Goal: Task Accomplishment & Management: Manage account settings

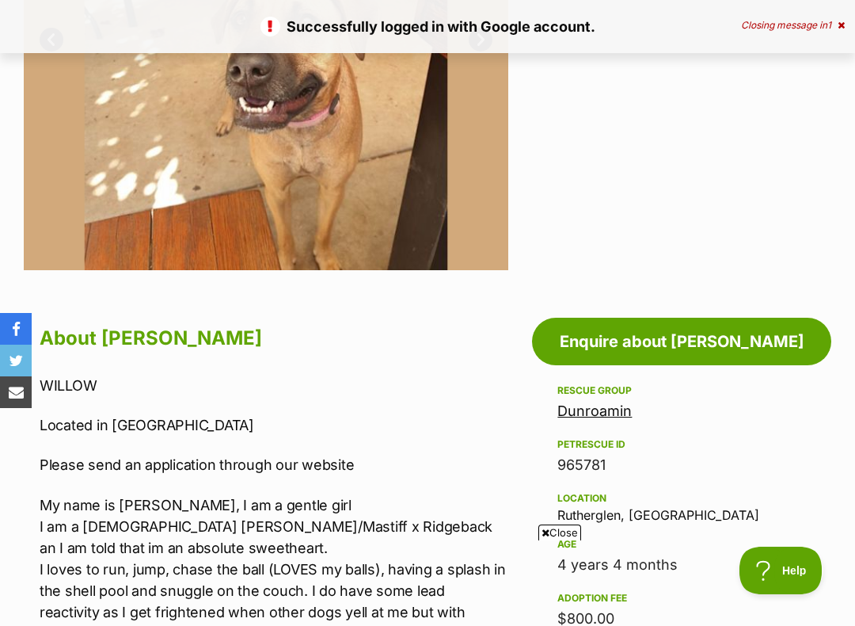
scroll to position [546, 0]
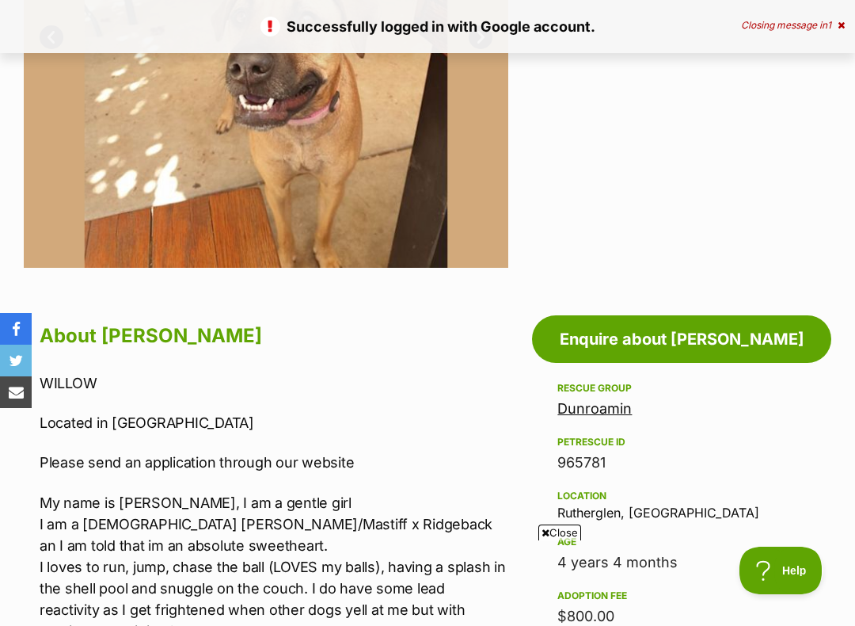
click at [692, 337] on link "Enquire about Willow" at bounding box center [681, 339] width 299 height 48
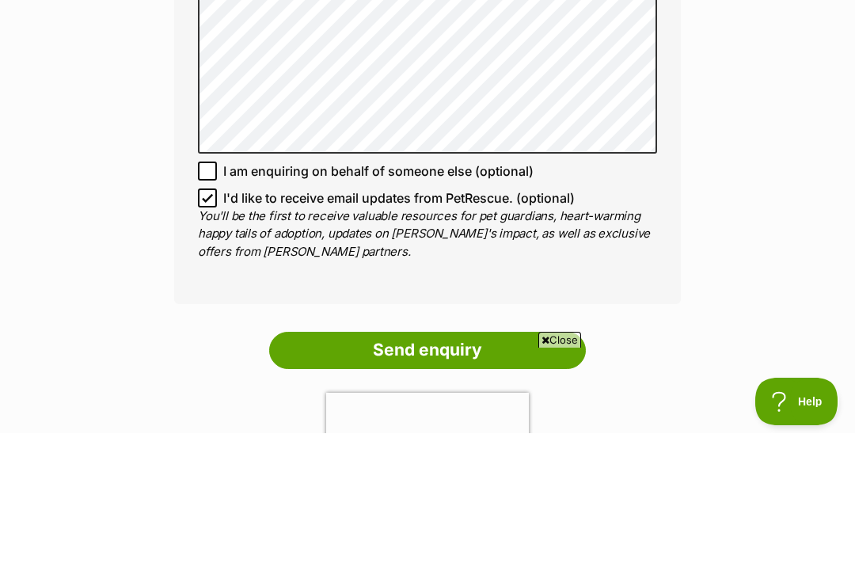
click at [210, 341] on input "I'd like to receive email updates from PetRescue. (optional)" at bounding box center [207, 350] width 19 height 19
checkbox input "false"
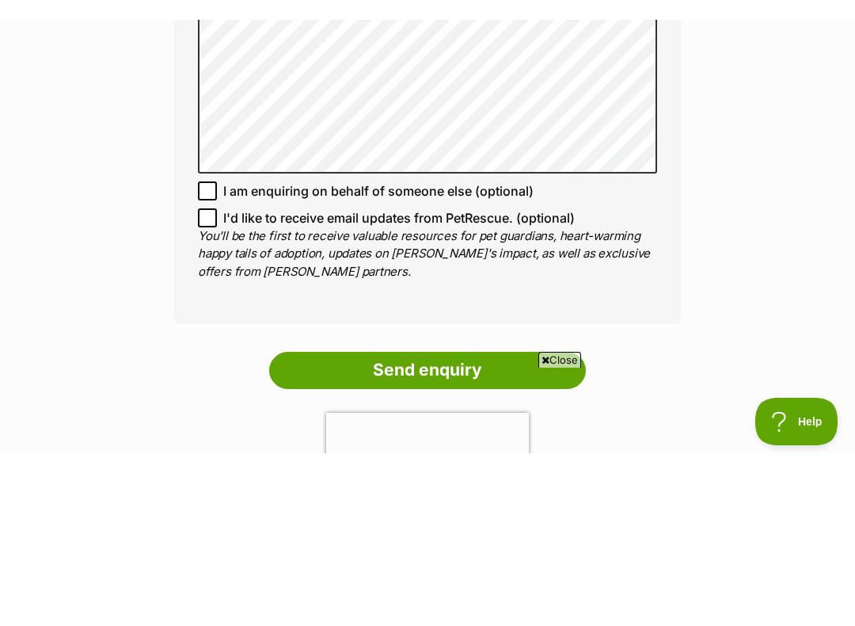
scroll to position [1277, 0]
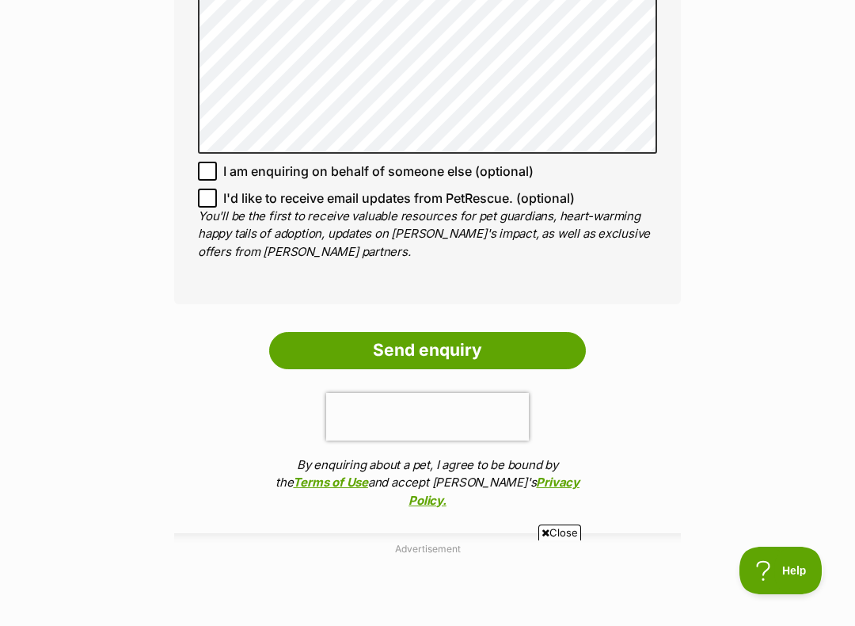
click at [462, 332] on input "Send enquiry" at bounding box center [427, 350] width 317 height 36
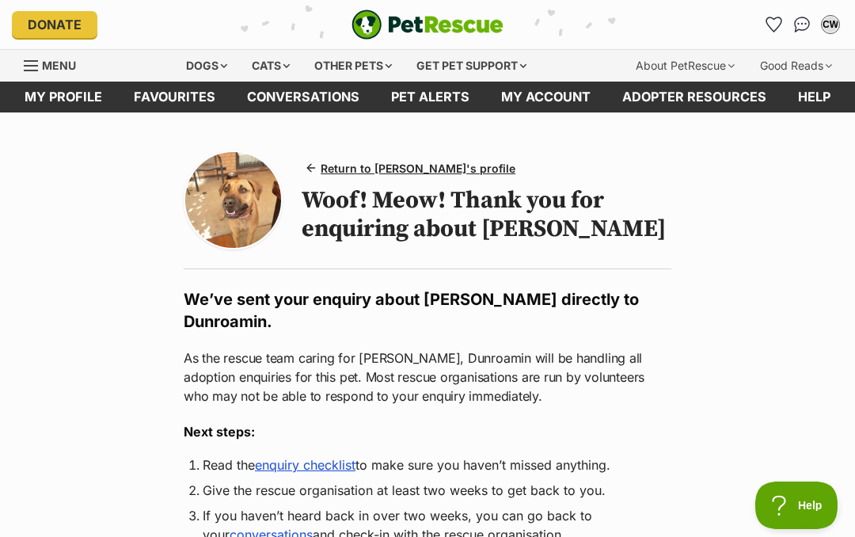
click at [310, 457] on link "enquiry checklist" at bounding box center [305, 465] width 101 height 16
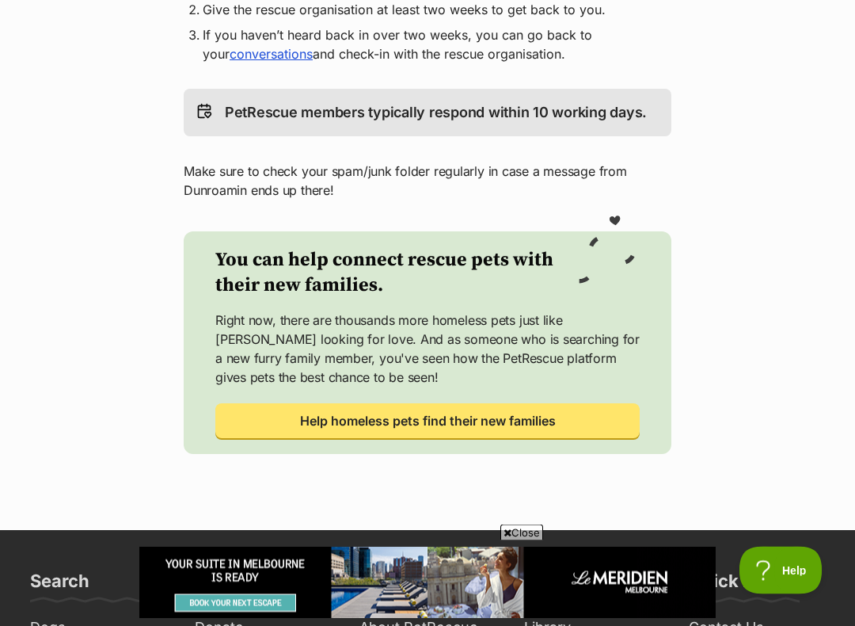
scroll to position [482, 0]
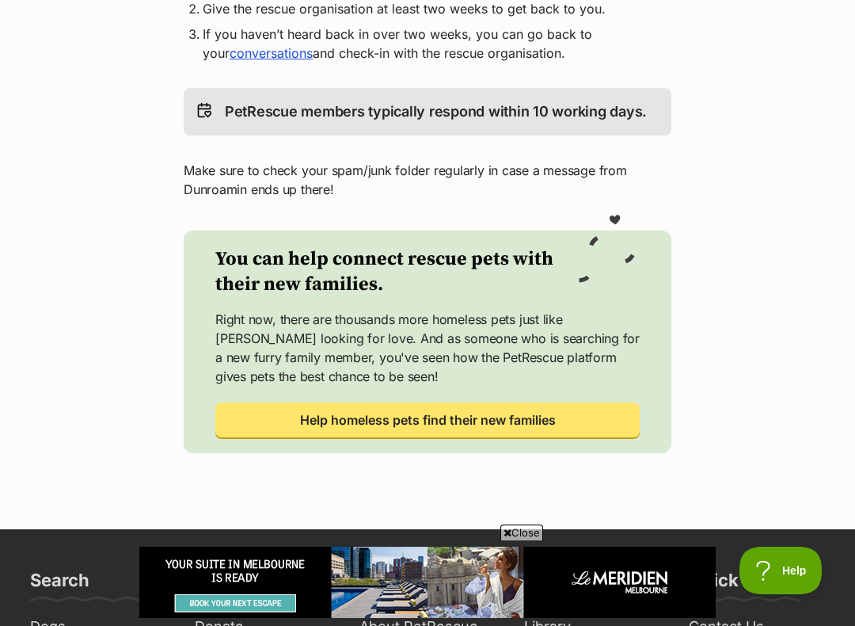
click at [657, 478] on main "Return to Willow's profile Woof! Meow! Thank you for enquiring about Willow We’…" at bounding box center [427, 80] width 855 height 898
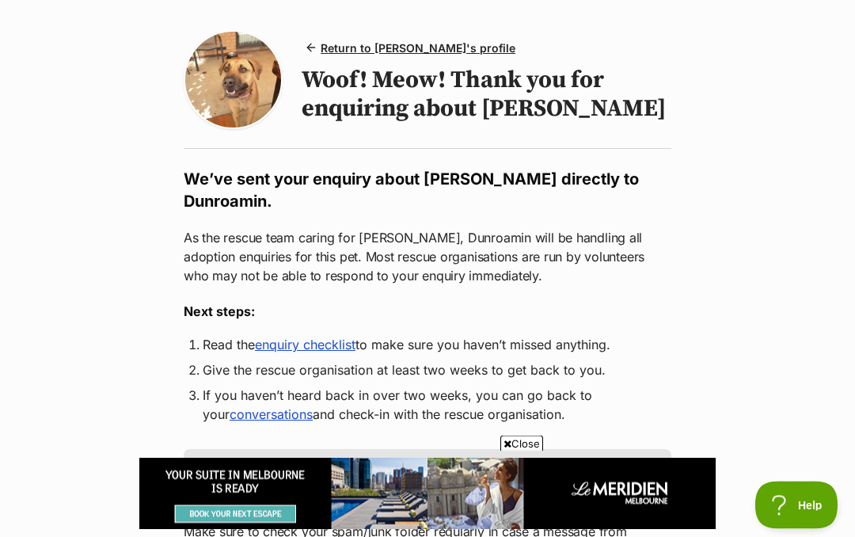
scroll to position [0, 0]
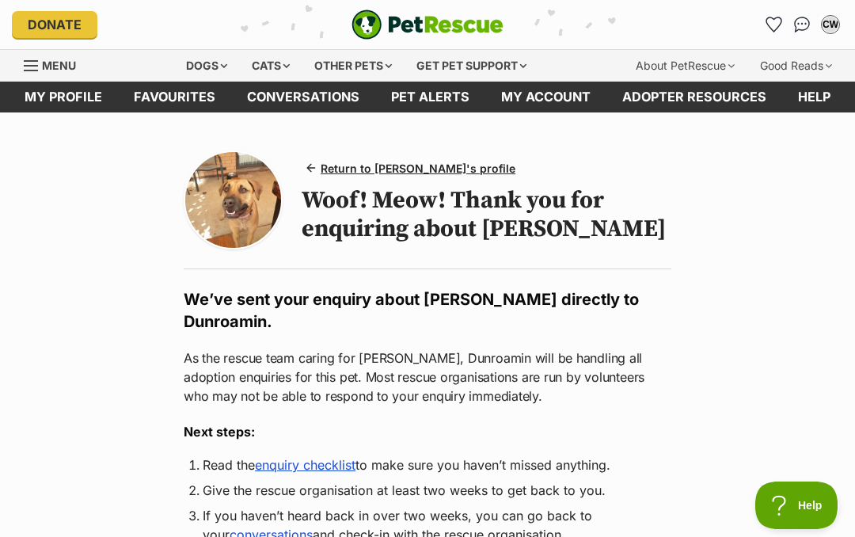
click at [828, 26] on div "CW" at bounding box center [831, 25] width 16 height 16
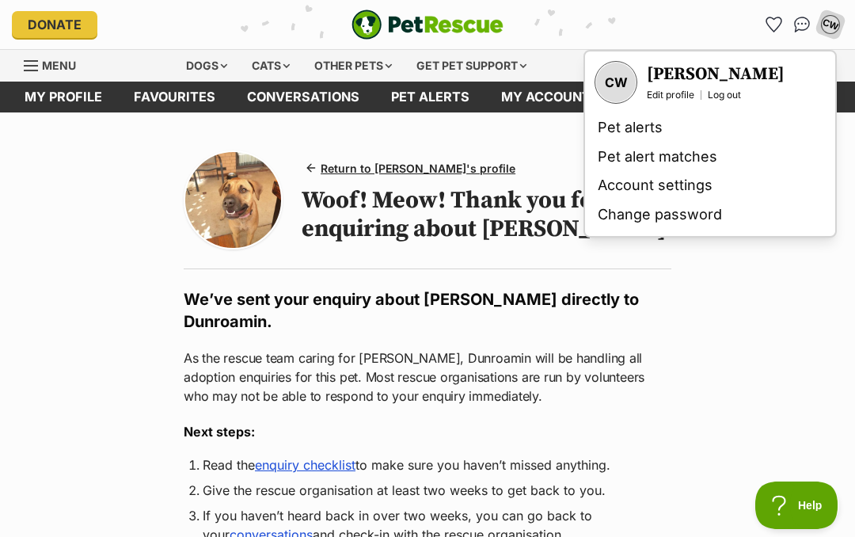
click at [672, 78] on h3 "[PERSON_NAME]" at bounding box center [716, 74] width 138 height 22
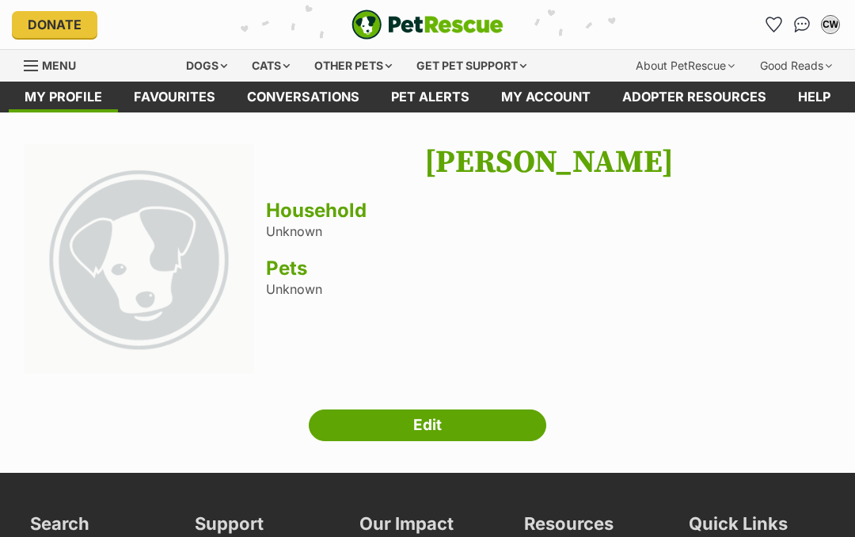
click at [329, 229] on div "[PERSON_NAME] Household Unknown Pets Unknown" at bounding box center [548, 261] width 565 height 234
click at [446, 434] on link "Edit" at bounding box center [428, 425] width 238 height 32
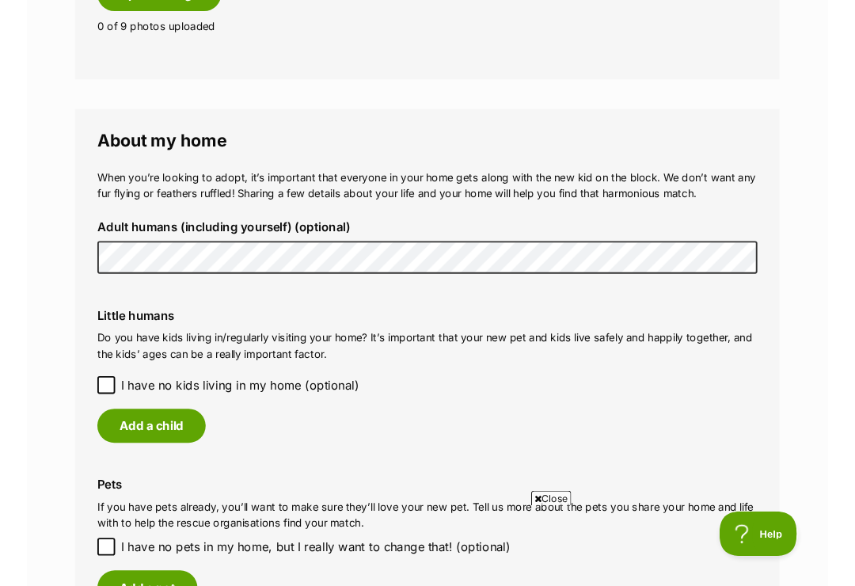
scroll to position [1065, 0]
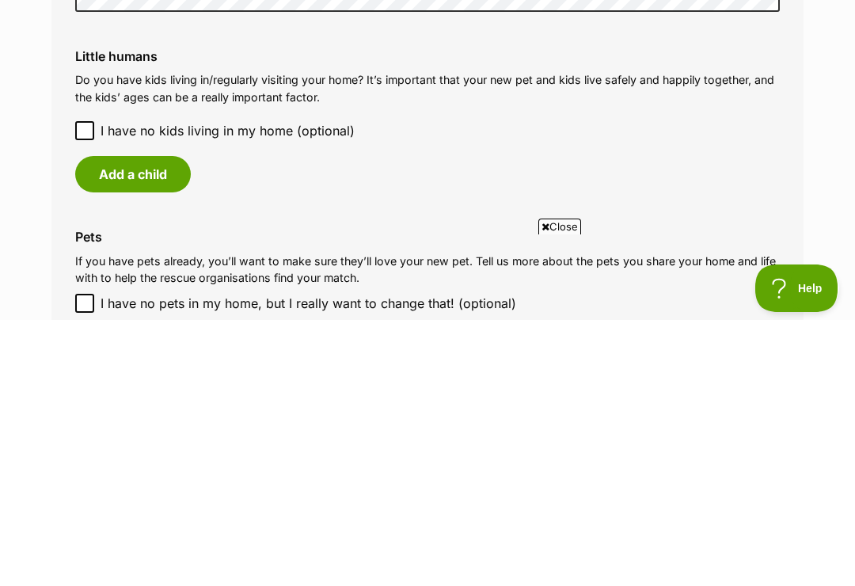
click at [135, 422] on button "Add a child" at bounding box center [133, 440] width 116 height 36
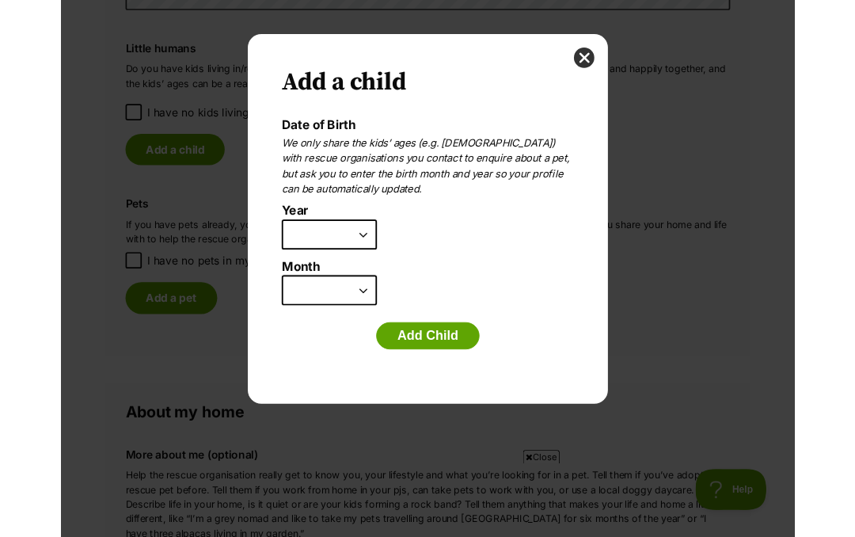
scroll to position [0, 0]
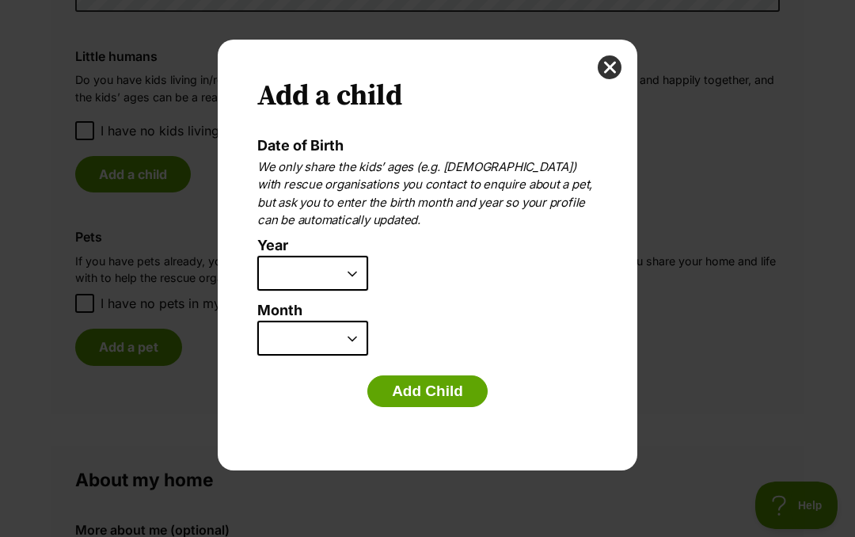
click at [355, 272] on select "2025 2024 2023 2022 2021 2020 2019 2018 2017 2016 2015 2014 2013 2012 2011 2010…" at bounding box center [312, 273] width 111 height 35
select select "2015"
click at [354, 341] on select "January February March April May June July August September October November De…" at bounding box center [312, 338] width 111 height 35
click at [428, 397] on button "Add Child" at bounding box center [427, 391] width 120 height 32
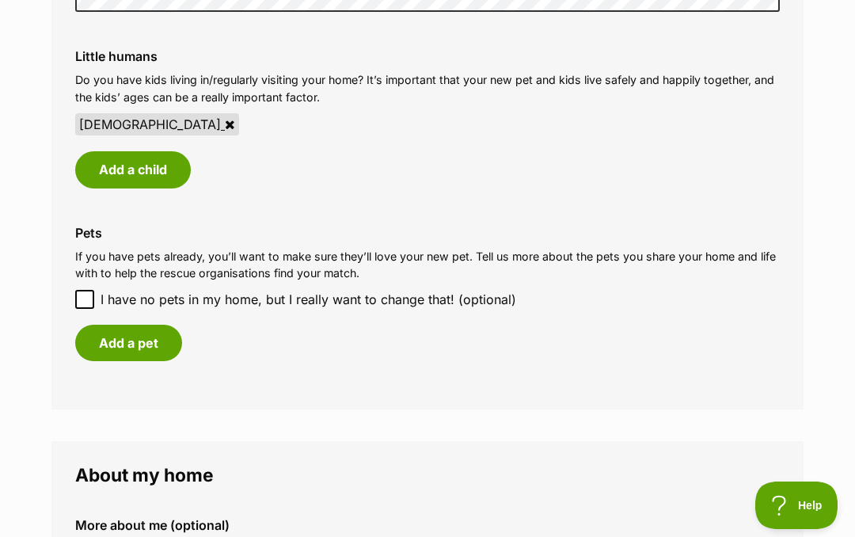
scroll to position [1331, 0]
click at [135, 120] on div "[DEMOGRAPHIC_DATA]" at bounding box center [157, 124] width 164 height 22
click at [225, 119] on icon at bounding box center [230, 124] width 10 height 13
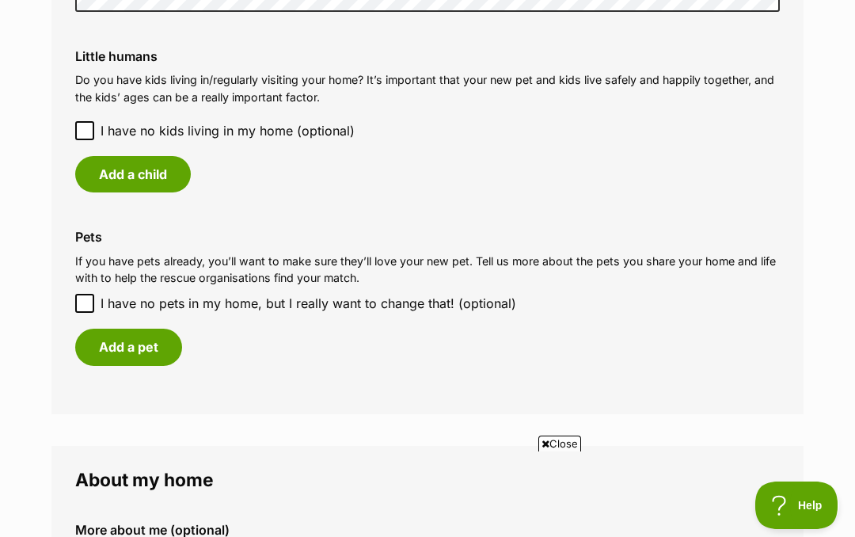
click at [148, 181] on button "Add a child" at bounding box center [133, 174] width 116 height 36
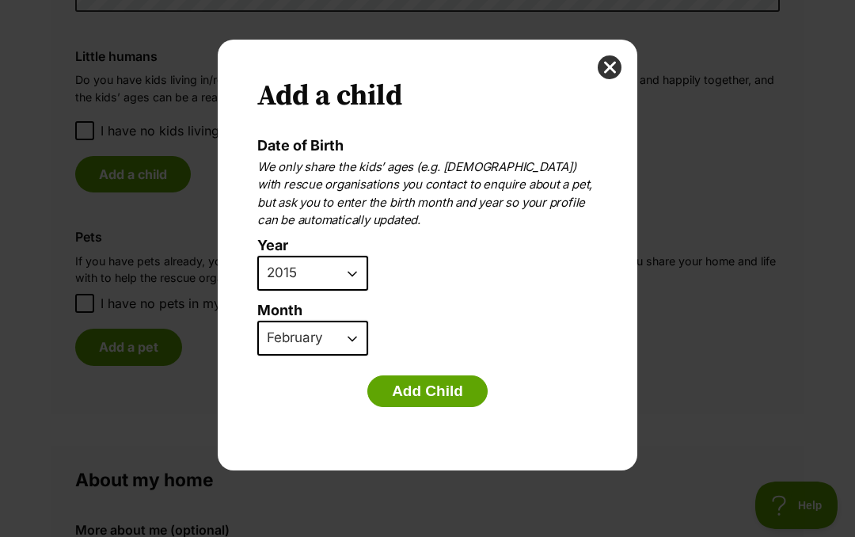
scroll to position [0, 0]
click at [361, 340] on select "January February March April May June July August September October November De…" at bounding box center [312, 338] width 111 height 35
select select "9"
click at [446, 392] on button "Add Child" at bounding box center [427, 391] width 120 height 32
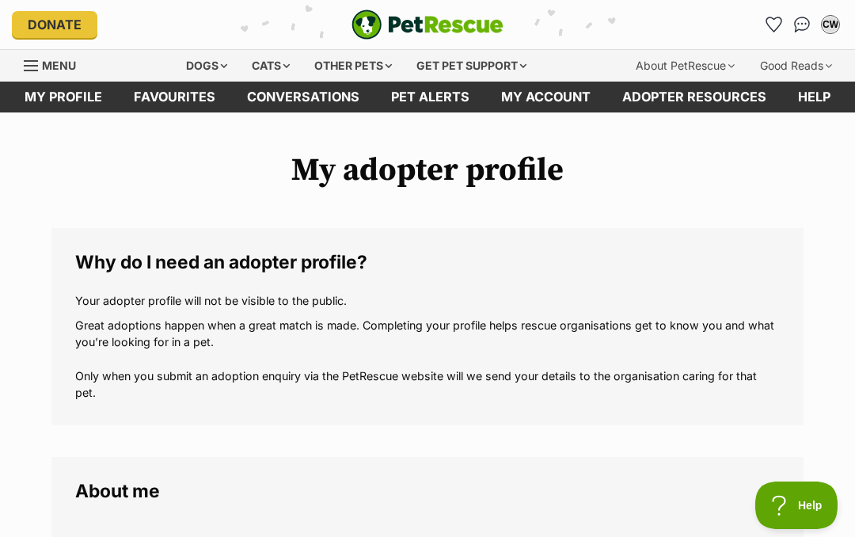
scroll to position [1331, 0]
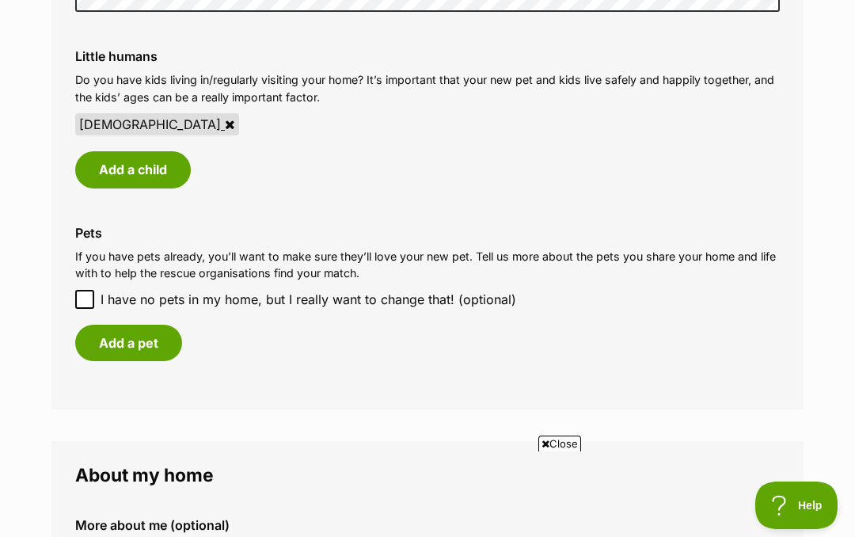
click at [168, 171] on button "Add a child" at bounding box center [133, 169] width 116 height 36
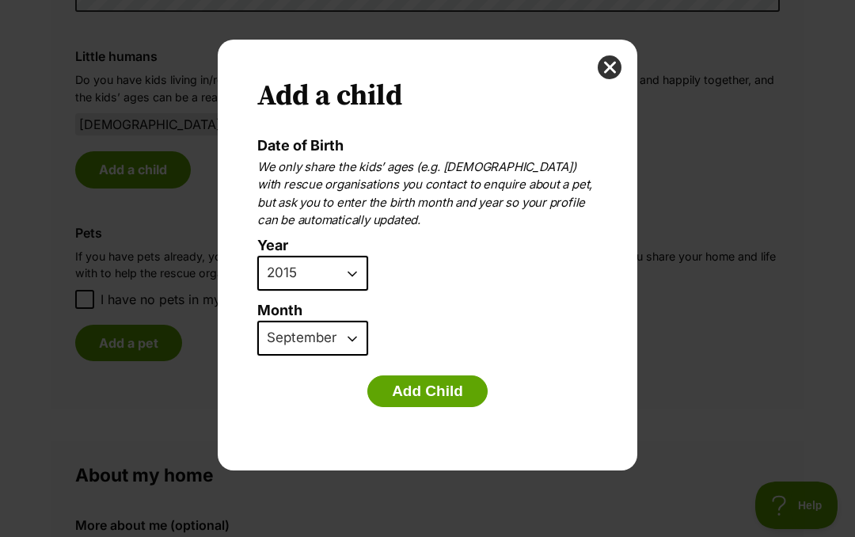
scroll to position [0, 0]
click at [360, 276] on select "2025 2024 2023 2022 2021 2020 2019 2018 2017 2016 2015 2014 2013 2012 2011 2010…" at bounding box center [312, 273] width 111 height 35
select select "2014"
click at [355, 336] on select "January February March April May June July August September October November De…" at bounding box center [312, 338] width 111 height 35
select select "2"
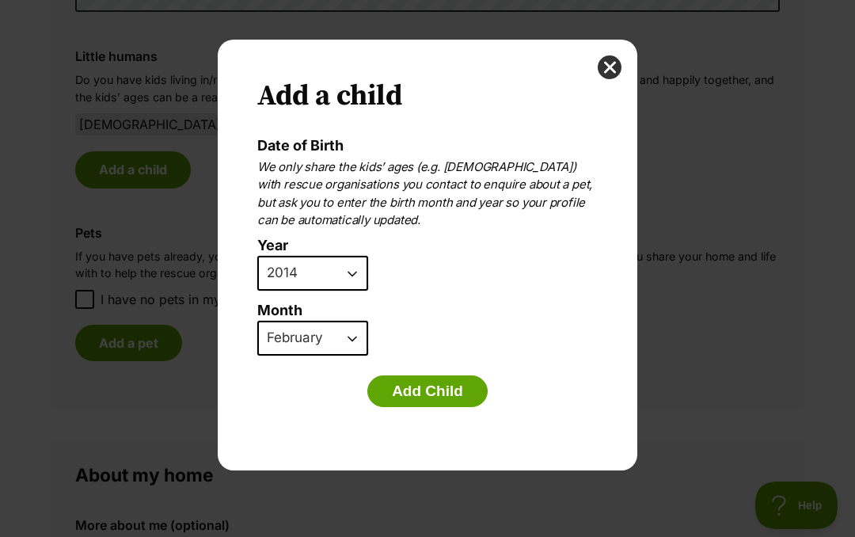
click at [439, 387] on button "Add Child" at bounding box center [427, 391] width 120 height 32
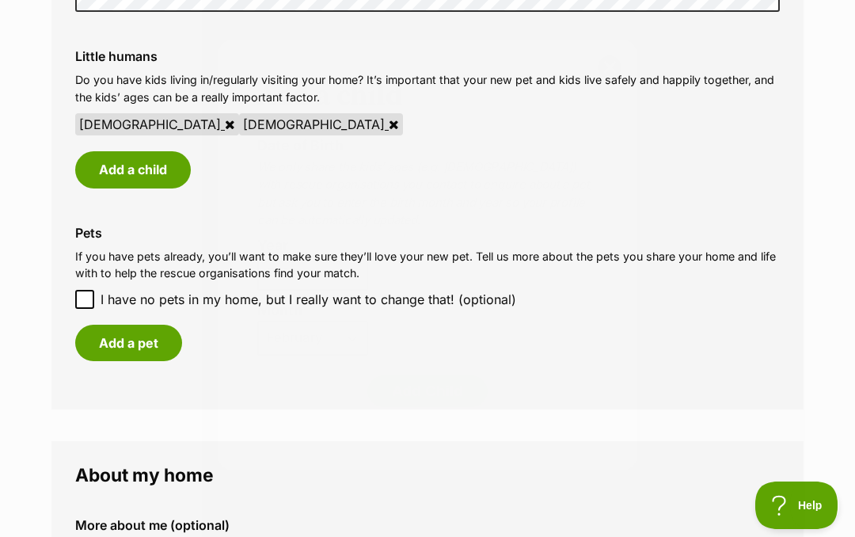
scroll to position [1331, 0]
click at [133, 338] on button "Add a pet" at bounding box center [128, 343] width 107 height 36
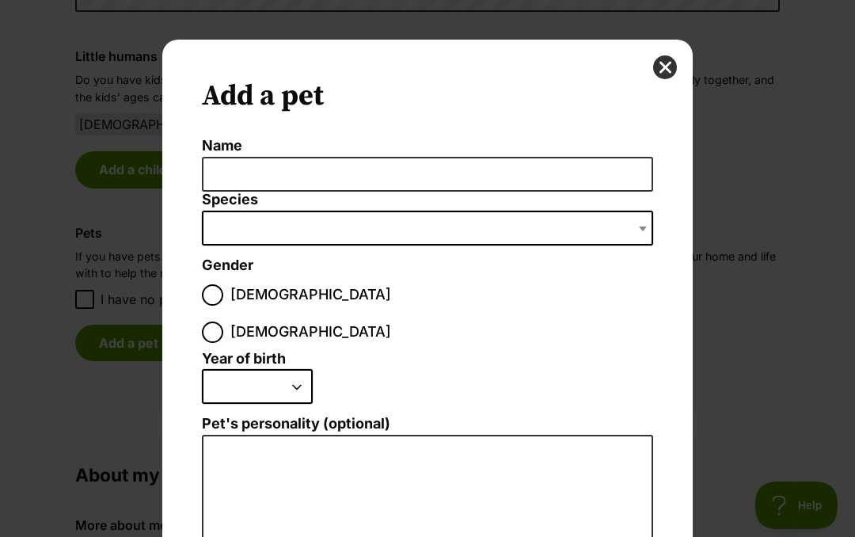
scroll to position [0, 0]
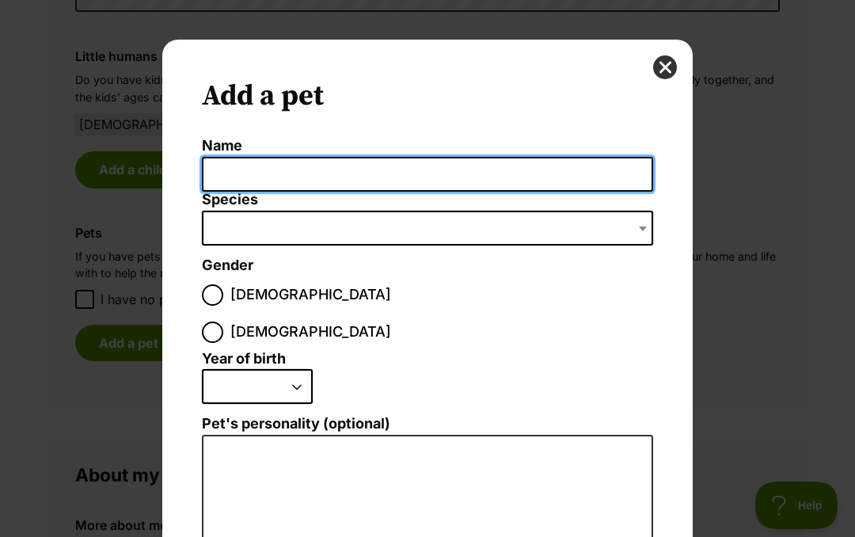
click at [304, 177] on input "Name" at bounding box center [427, 175] width 451 height 36
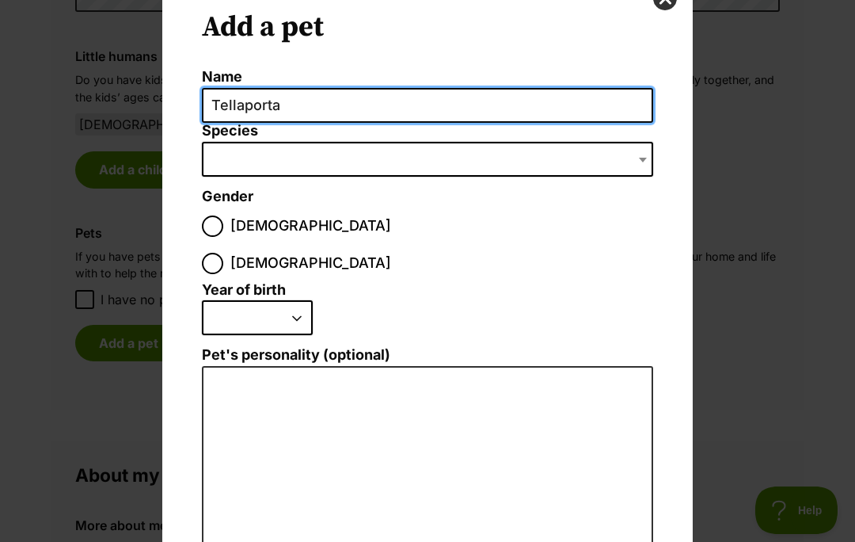
scroll to position [68, 0]
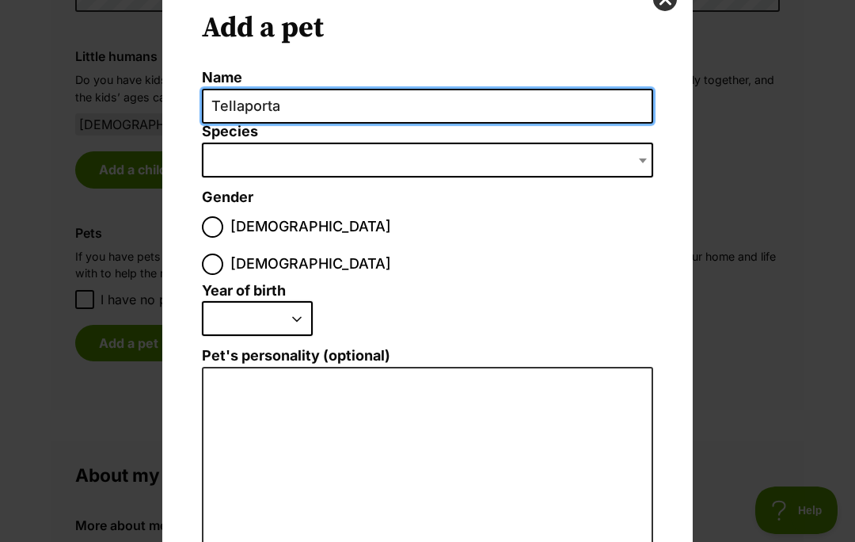
type input "Tellaporta"
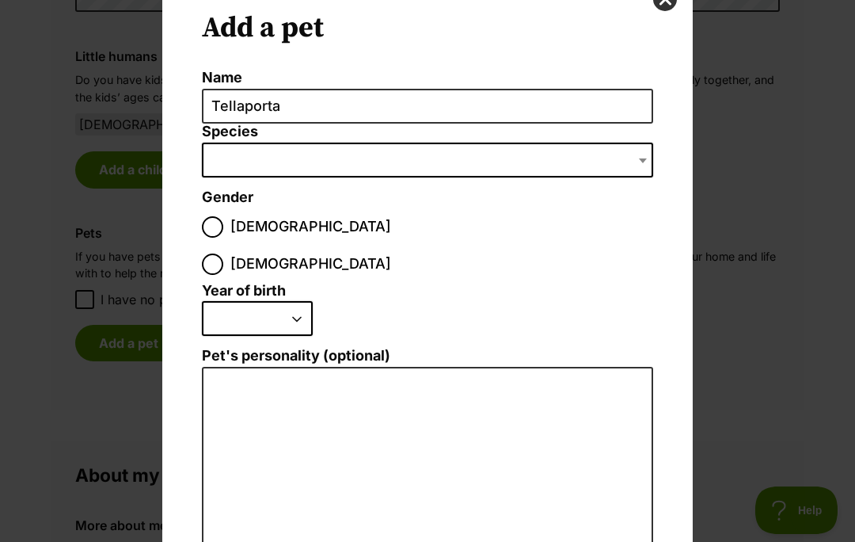
click at [290, 168] on span "Dialog Window - Close (Press escape to close)" at bounding box center [427, 160] width 451 height 35
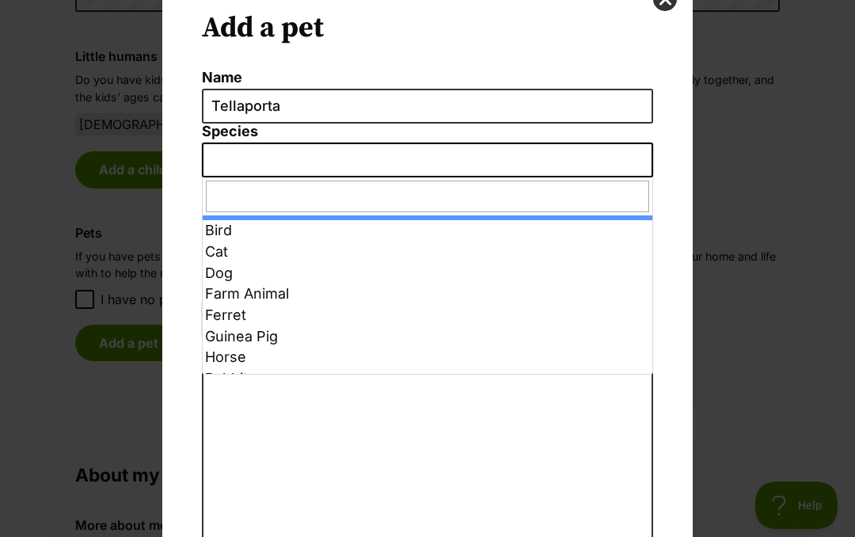
select select "2"
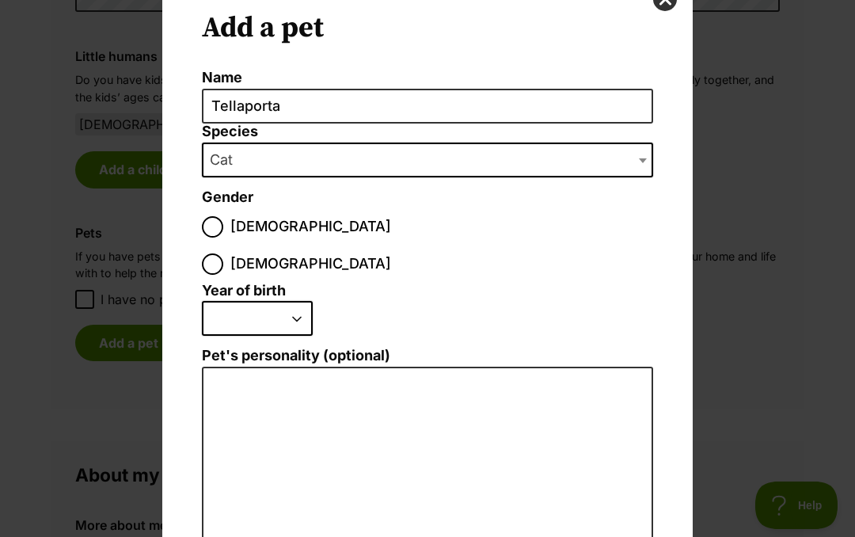
click at [215, 233] on input "[DEMOGRAPHIC_DATA]" at bounding box center [212, 226] width 21 height 21
radio input "true"
click at [301, 301] on select "2025 2024 2023 2022 2021 2020 2019 2018 2017 2016 2015 2014 2013 2012 2011 2010…" at bounding box center [257, 318] width 111 height 35
select select "2020"
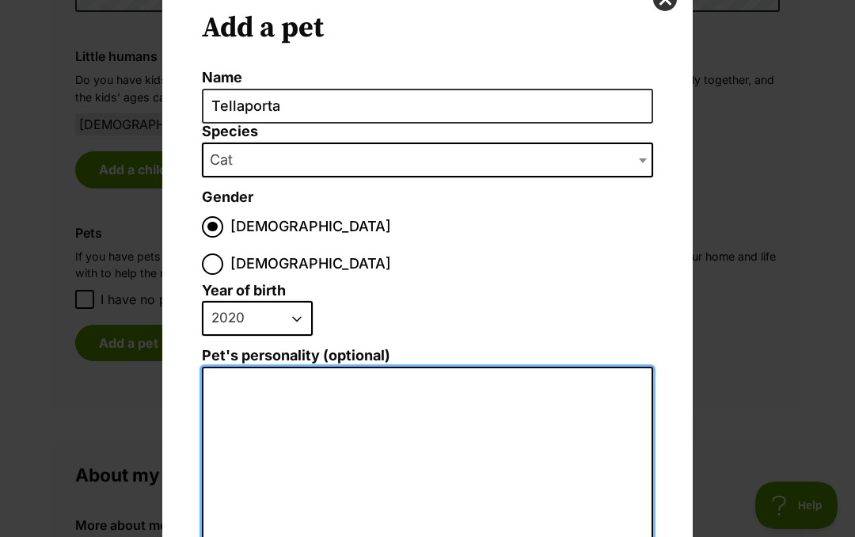
click at [345, 402] on textarea "Pet's personality (optional)" at bounding box center [427, 540] width 451 height 347
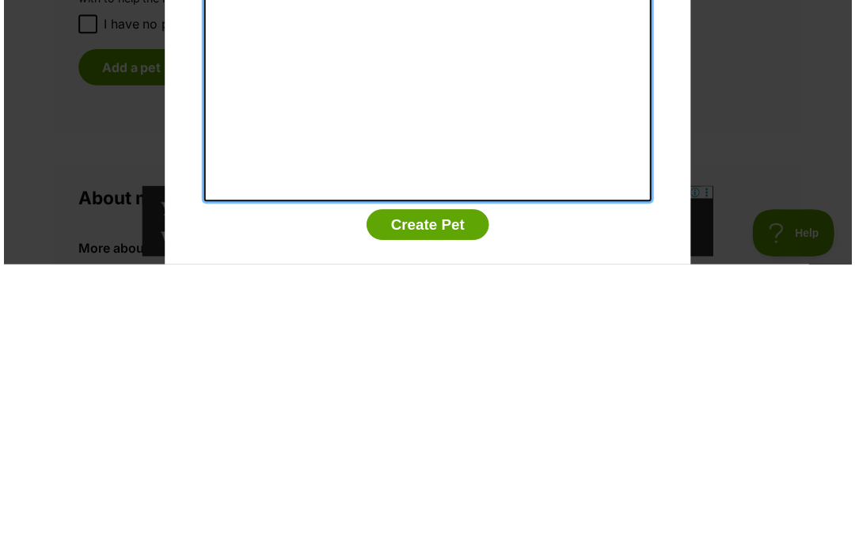
scroll to position [303, 0]
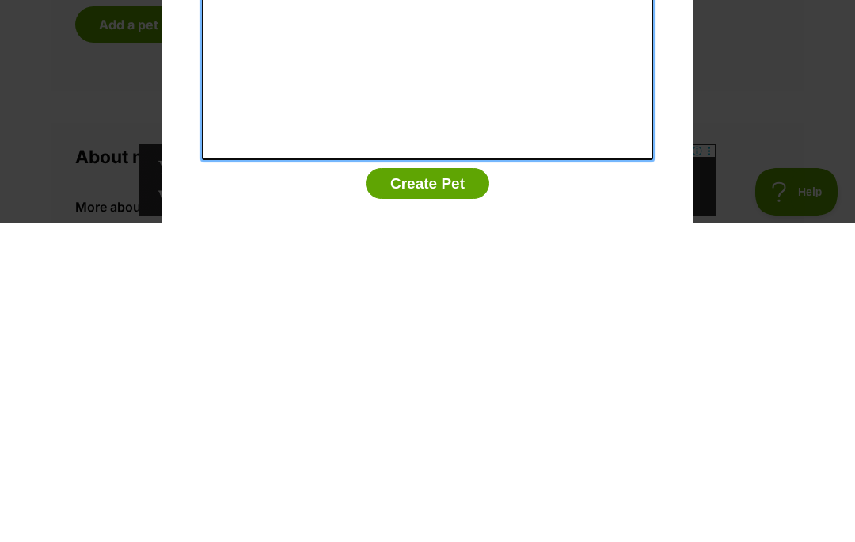
type textarea "He lives up to his name"
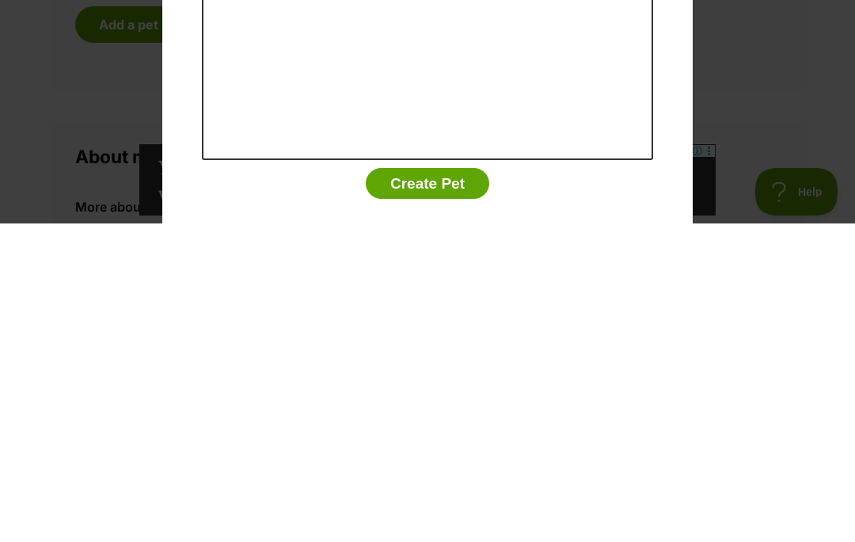
click at [460, 486] on button "Create Pet" at bounding box center [428, 502] width 124 height 32
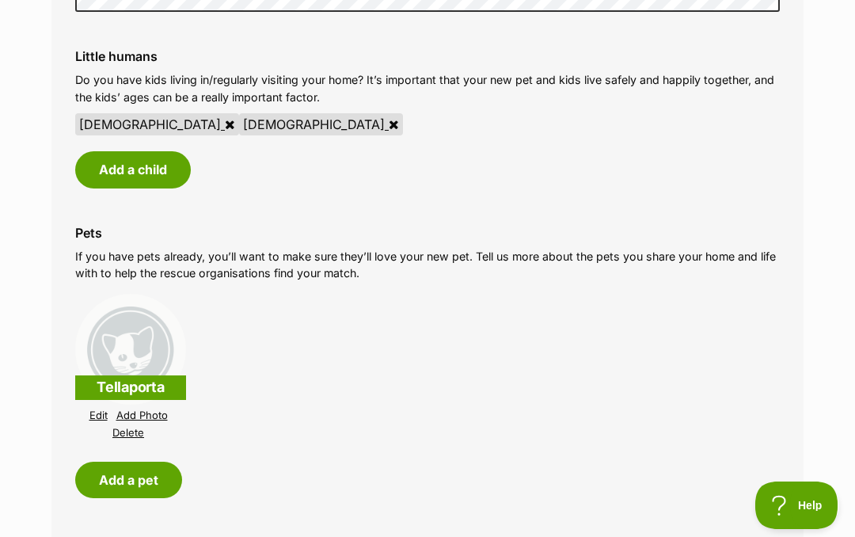
scroll to position [1331, 0]
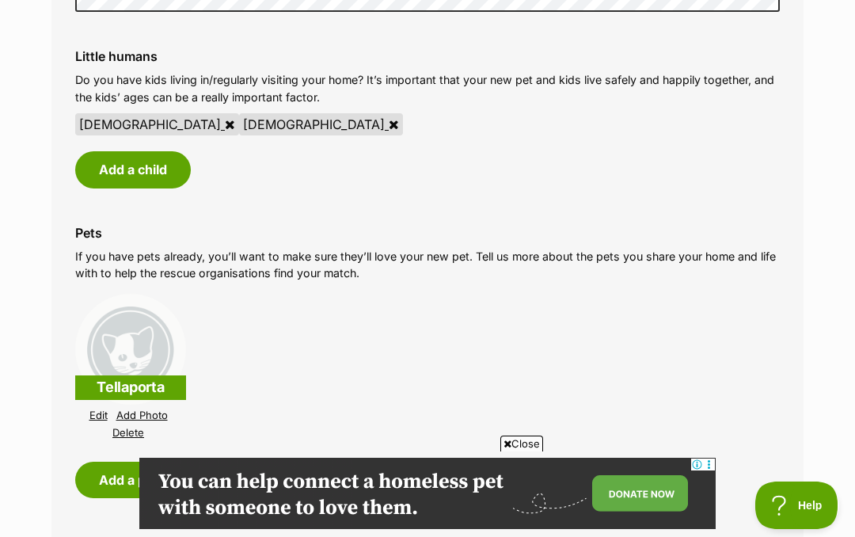
click at [100, 466] on button "Add a pet" at bounding box center [128, 480] width 107 height 36
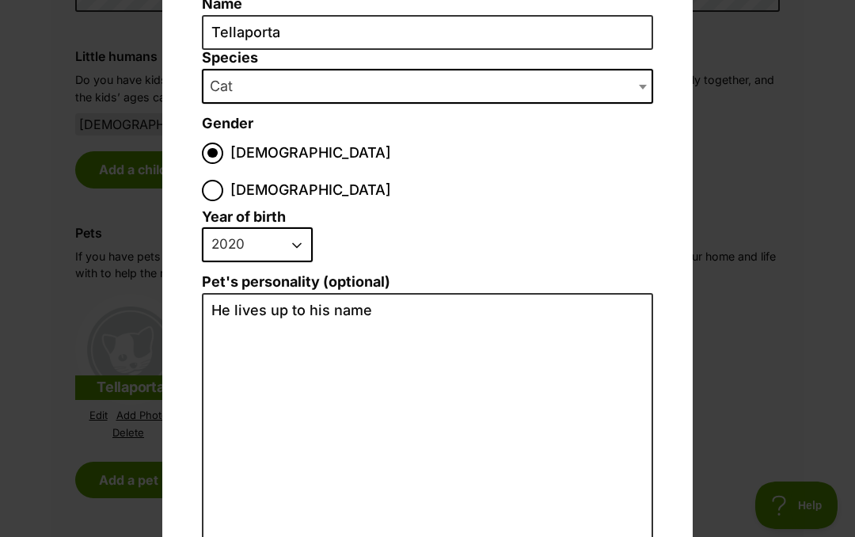
scroll to position [137, 0]
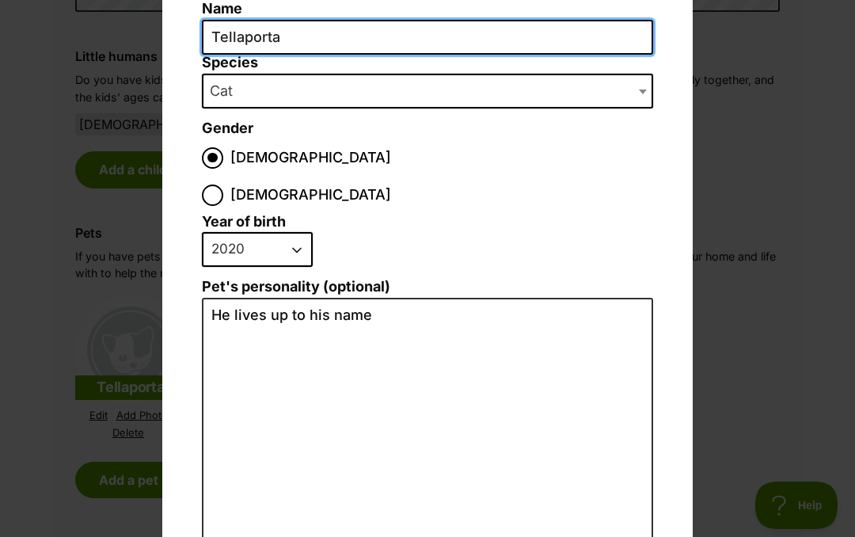
click at [327, 41] on input "Tellaporta" at bounding box center [427, 38] width 451 height 36
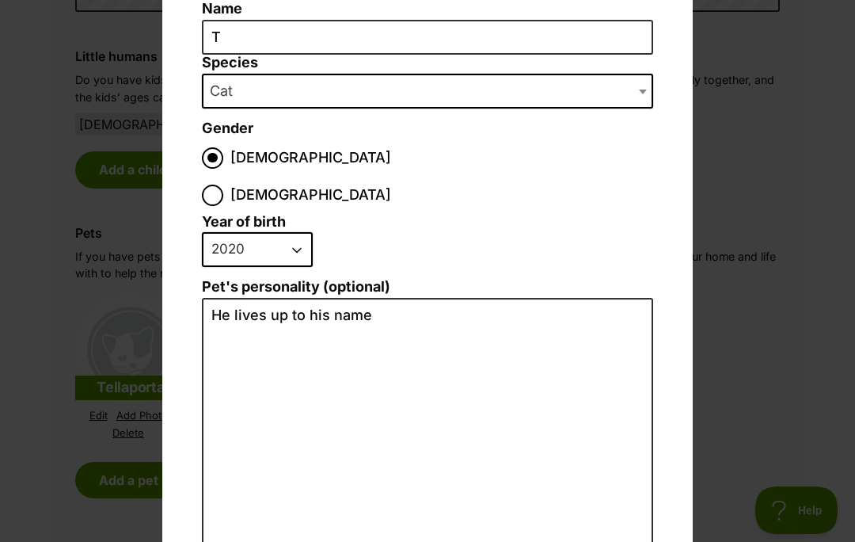
click at [817, 158] on div "Add a pet Name T Species Bird Cat Dog Farm Animal Ferret Guinea Pig Horse Rabbi…" at bounding box center [427, 271] width 855 height 542
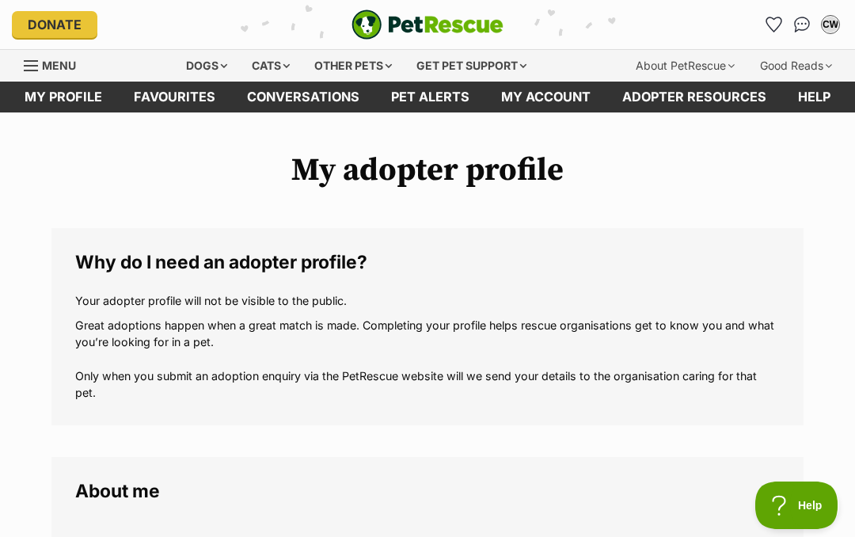
scroll to position [1331, 0]
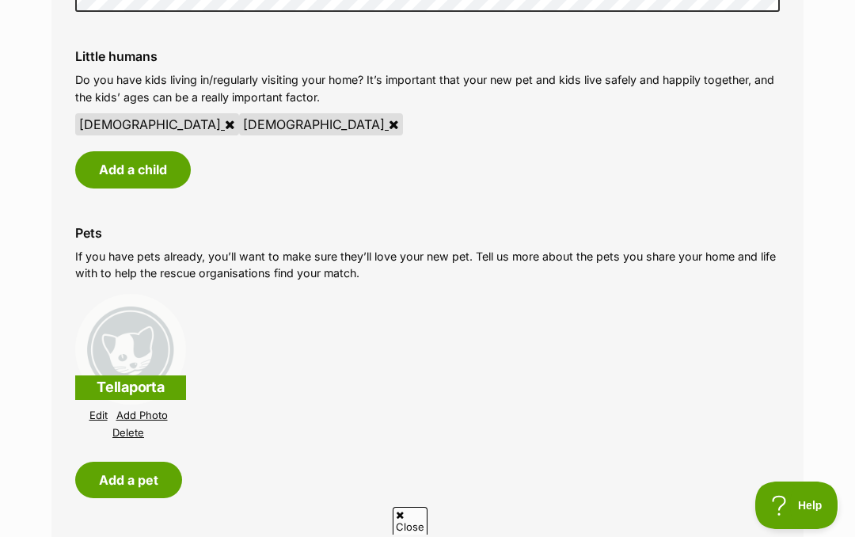
click at [97, 473] on button "Add a pet" at bounding box center [128, 480] width 107 height 36
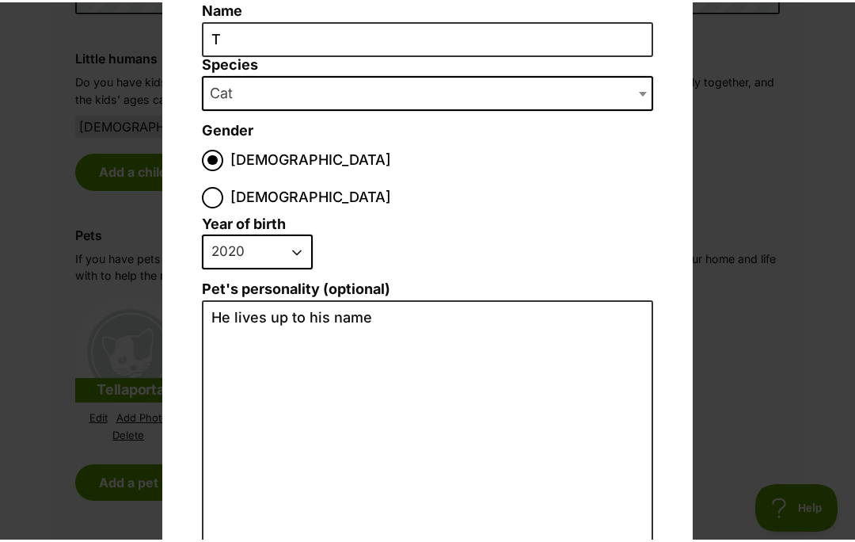
scroll to position [0, 0]
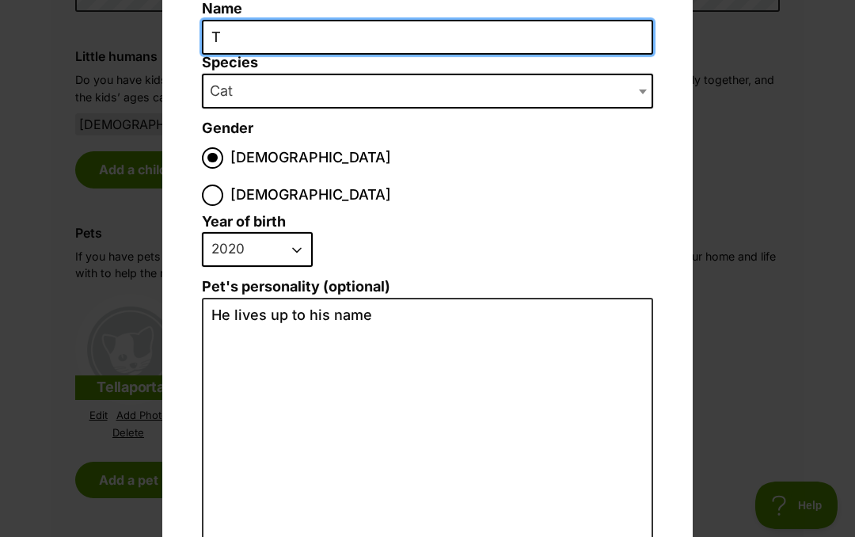
click at [277, 50] on input "T" at bounding box center [427, 38] width 451 height 36
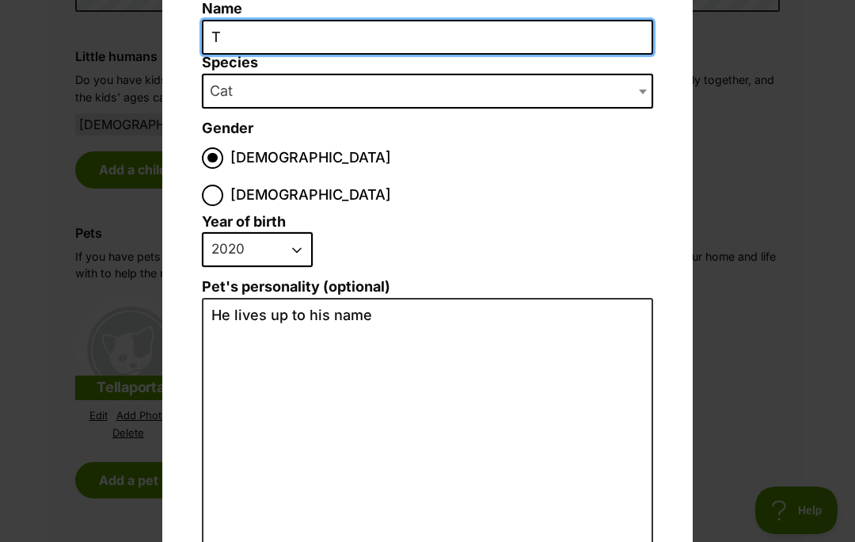
click at [253, 35] on input "T" at bounding box center [427, 38] width 451 height 36
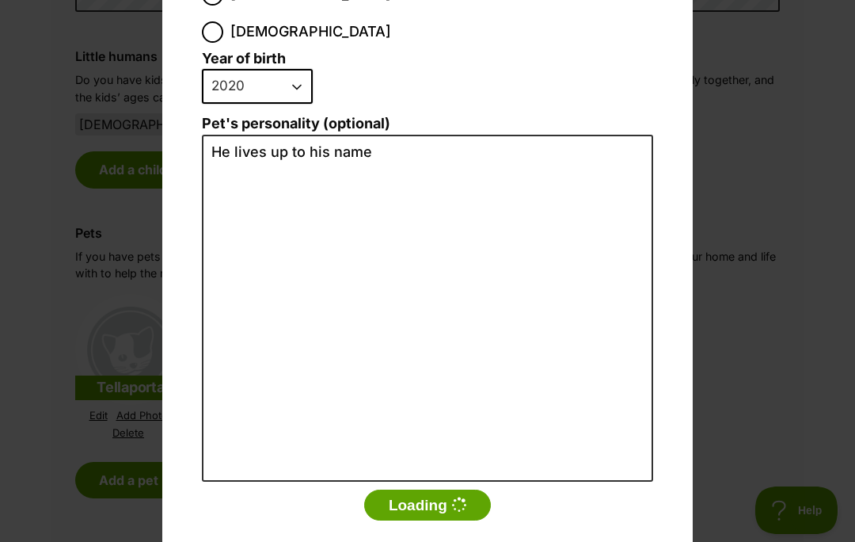
scroll to position [300, 0]
type input "Target"
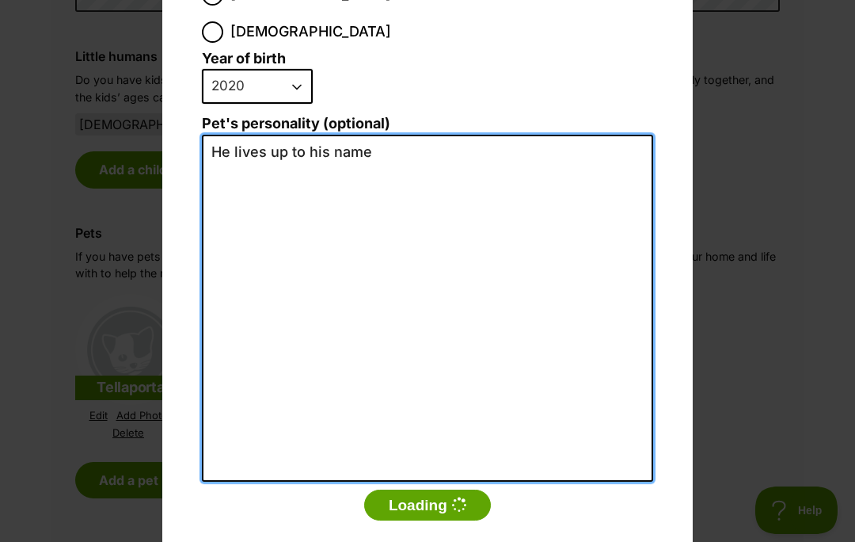
click at [395, 135] on textarea "He lives up to his name" at bounding box center [427, 308] width 451 height 347
type textarea "He"
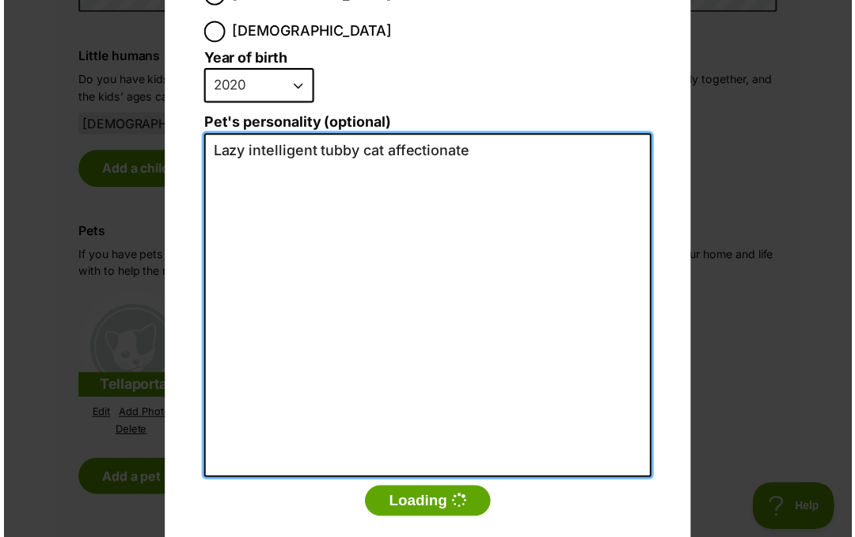
scroll to position [0, 0]
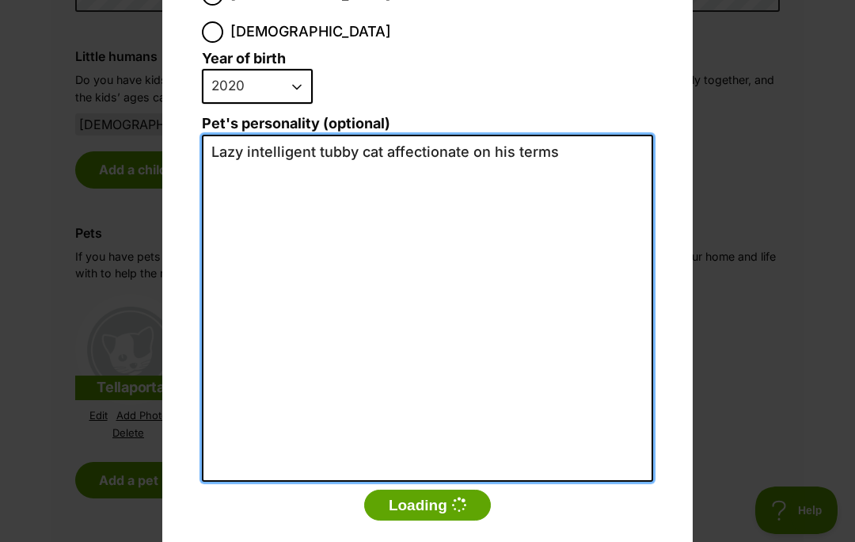
type textarea "Lazy intelligent tubby cat affectionate on his terms"
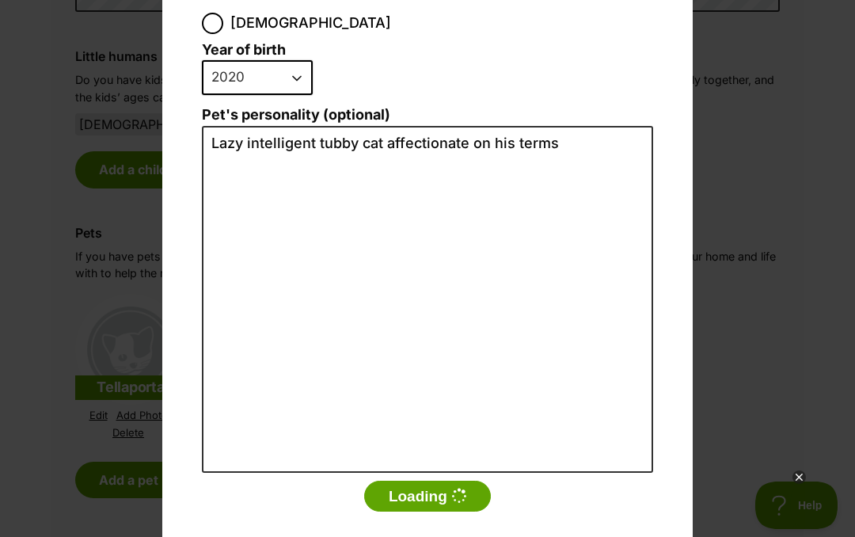
scroll to position [308, 0]
